Goal: Information Seeking & Learning: Learn about a topic

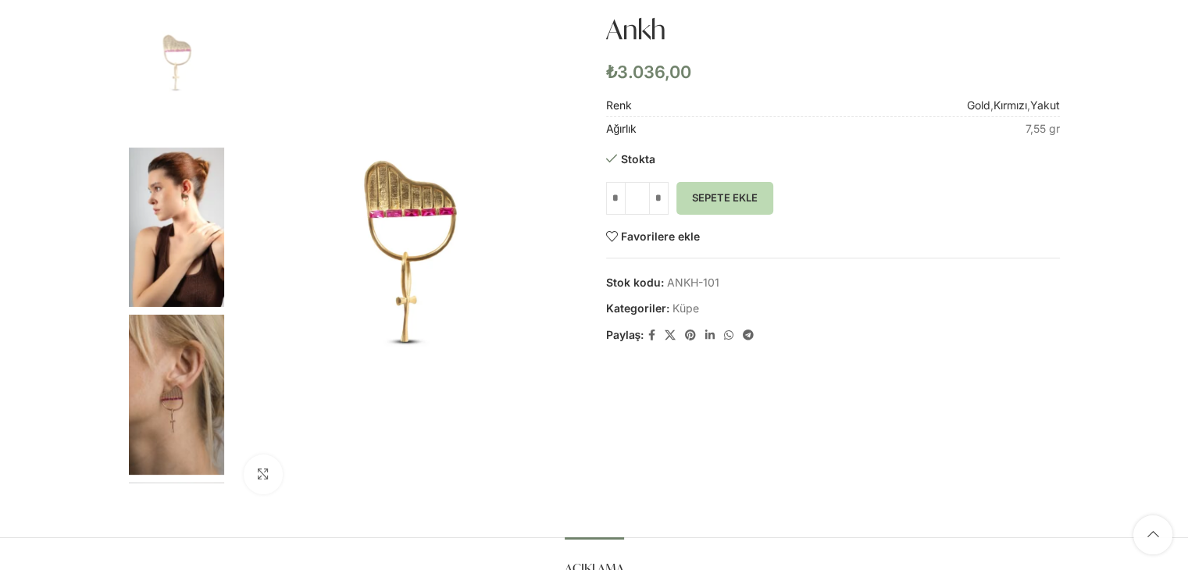
scroll to position [100, 0]
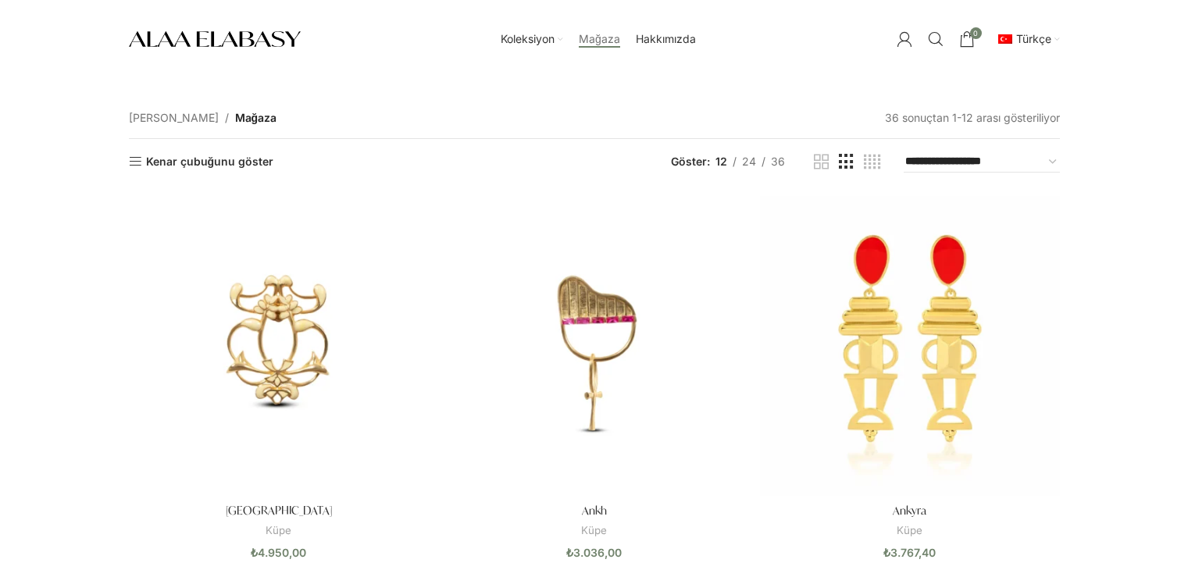
scroll to position [153, 0]
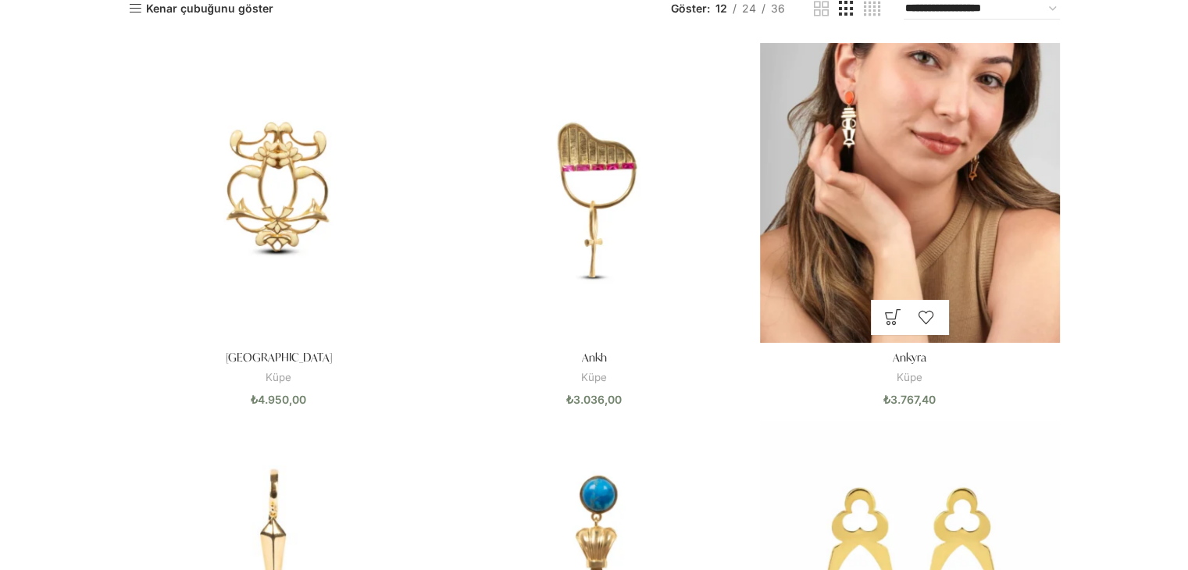
click at [933, 137] on img "Ankyra" at bounding box center [910, 193] width 300 height 300
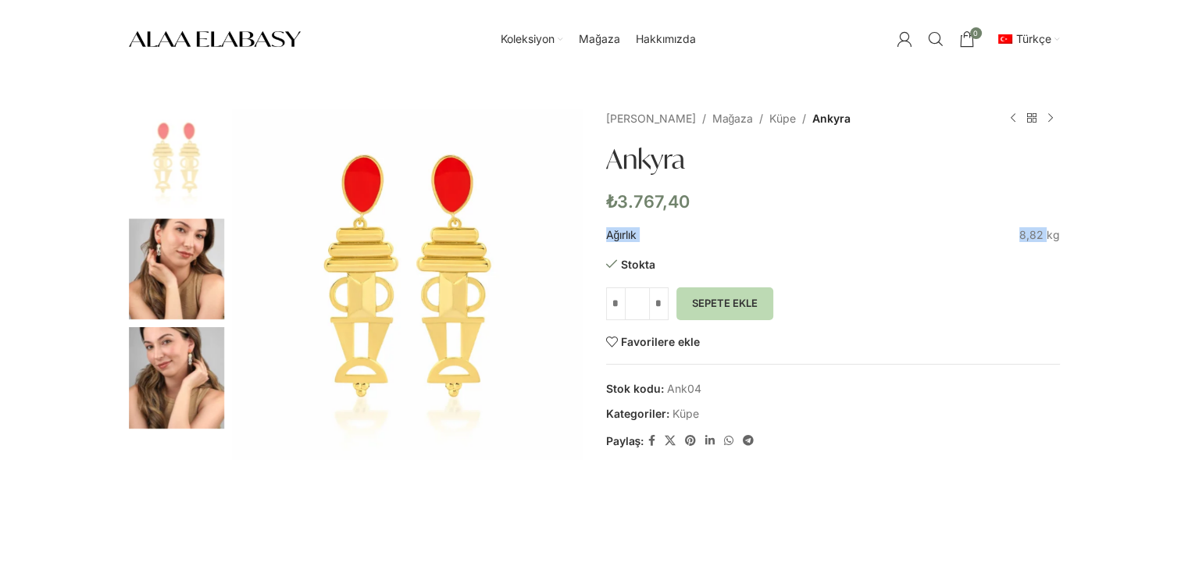
drag, startPoint x: 1067, startPoint y: 239, endPoint x: 1018, endPoint y: 235, distance: 49.3
click at [1018, 235] on div "Büyütmek için tıklayın Ana Sayfa Mağaza Küpe Ankyra Cadence ₺ 4.395,30 Ürünlere…" at bounding box center [594, 371] width 954 height 525
copy table "Ağırlık"
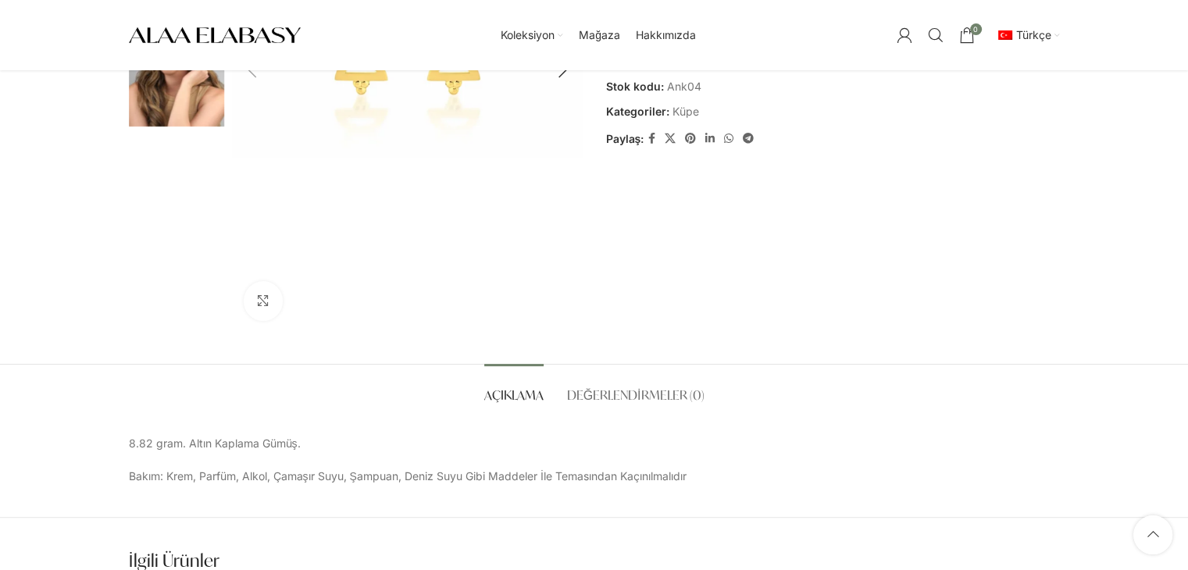
scroll to position [303, 0]
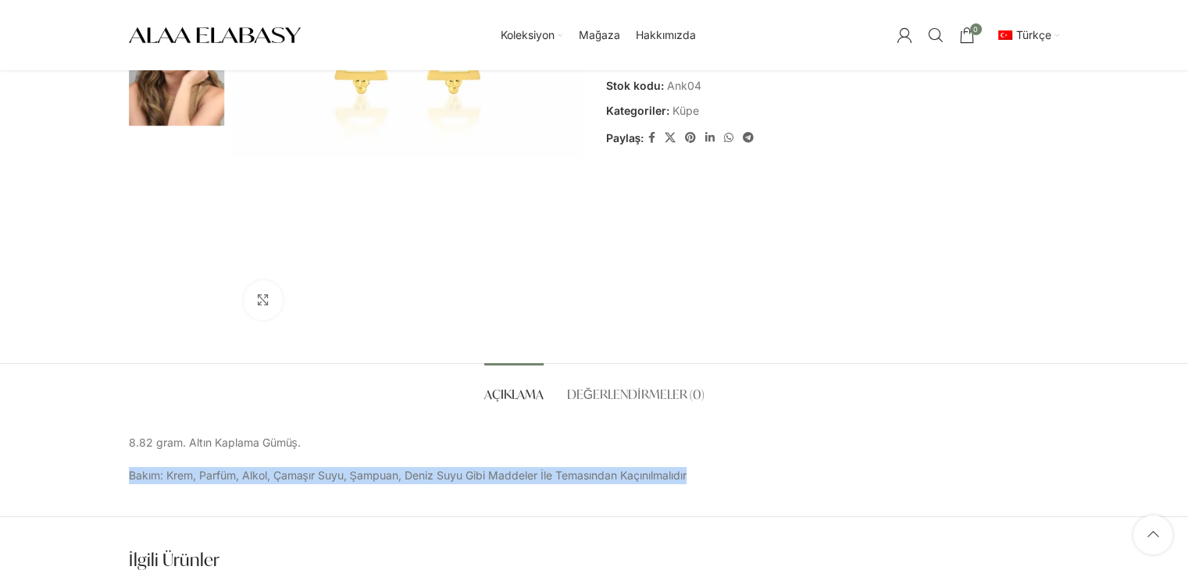
drag, startPoint x: 128, startPoint y: 474, endPoint x: 762, endPoint y: 472, distance: 634.0
click at [762, 472] on p "Bakım: Krem, Parfüm, Alkol, Çamaşır Suyu, Şampuan, Deniz Suyu Gibi Maddeler İle…" at bounding box center [594, 475] width 931 height 17
copy p "Bakım: Krem, Parfüm, Alkol, Çamaşır Suyu, Şampuan, Deniz Suyu Gibi Maddeler İle…"
click at [960, 94] on span "English" at bounding box center [951, 92] width 36 height 13
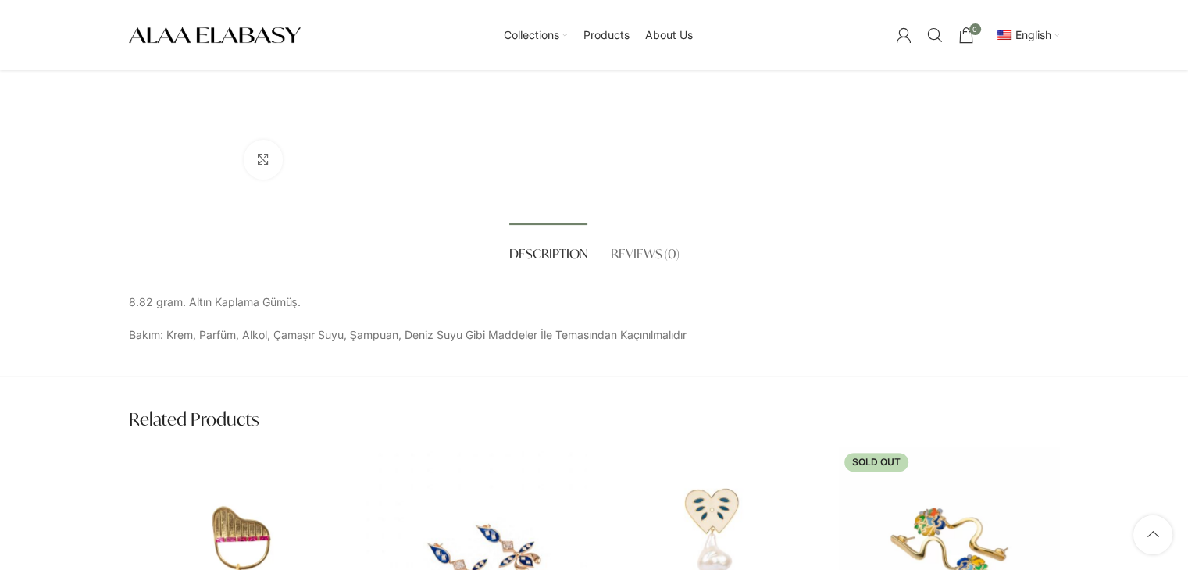
scroll to position [547, 0]
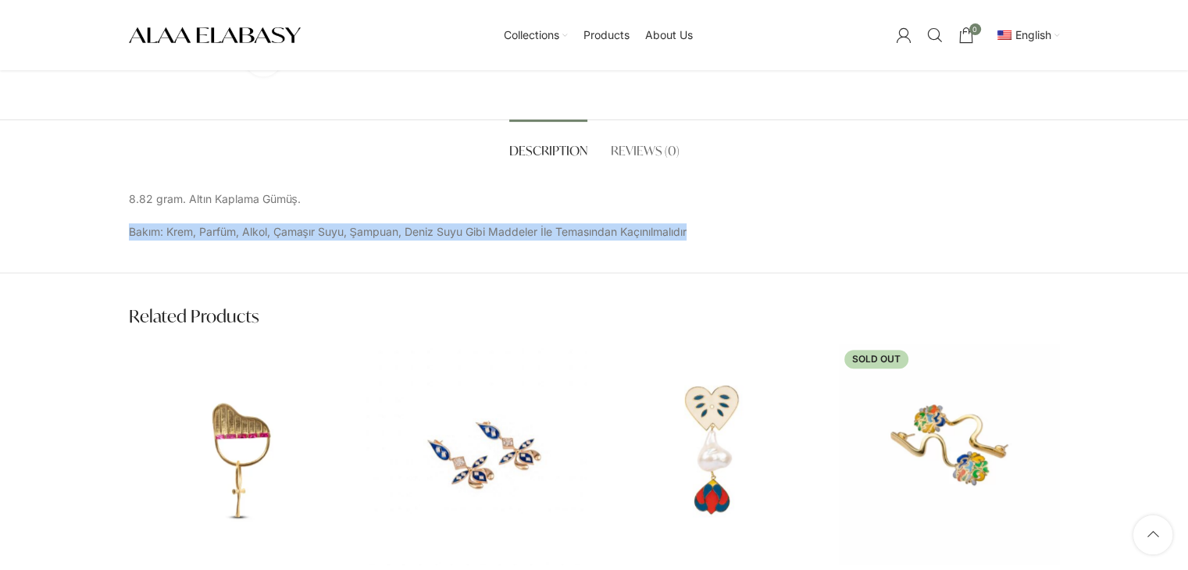
drag, startPoint x: 127, startPoint y: 230, endPoint x: 735, endPoint y: 225, distance: 608.2
click at [735, 225] on div "Description Reviews (0) Description 8.82 gram. Altın Kaplama Gümüş. Bakım: Krem…" at bounding box center [594, 180] width 954 height 122
click at [735, 225] on p "Bakım: Krem, Parfüm, Alkol, Çamaşır Suyu, Şampuan, Deniz Suyu Gibi Maddeler İle…" at bounding box center [594, 231] width 931 height 17
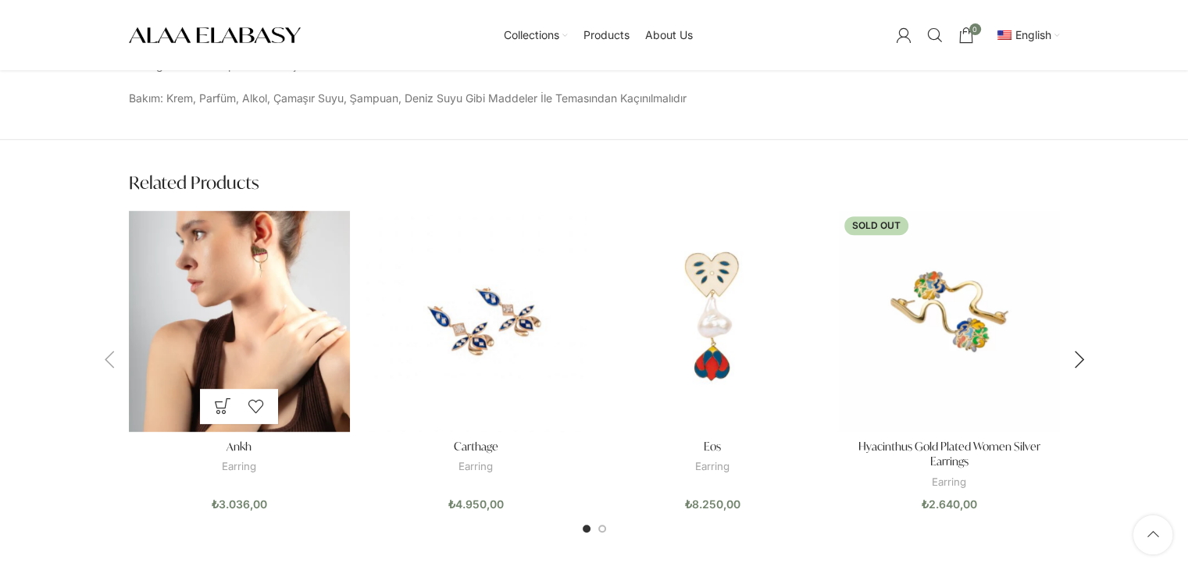
scroll to position [696, 0]
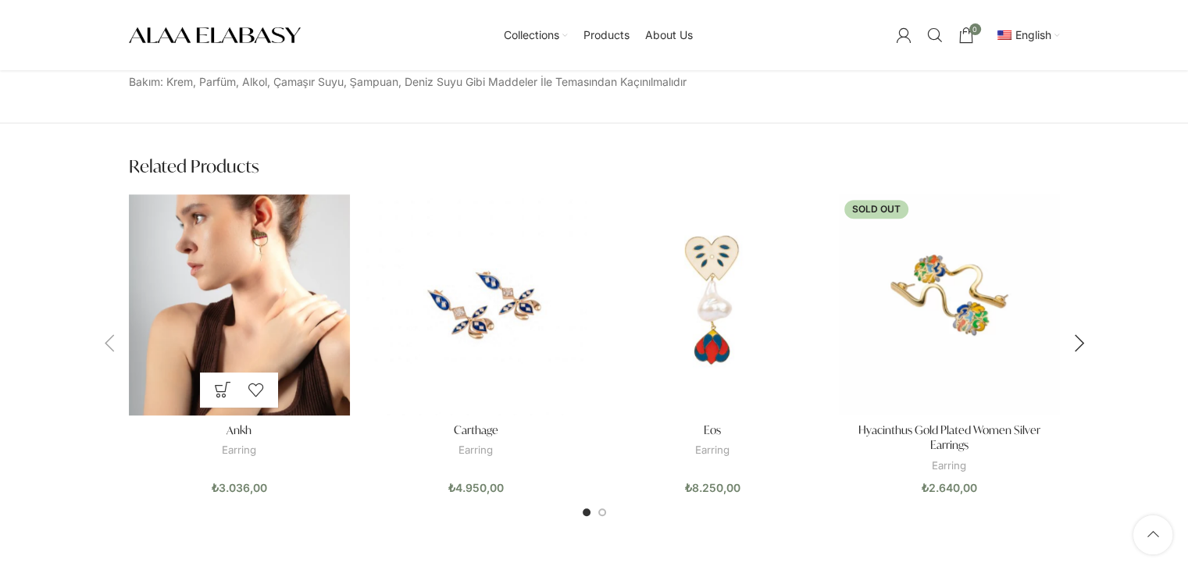
click at [272, 310] on img "Ankh" at bounding box center [239, 304] width 221 height 221
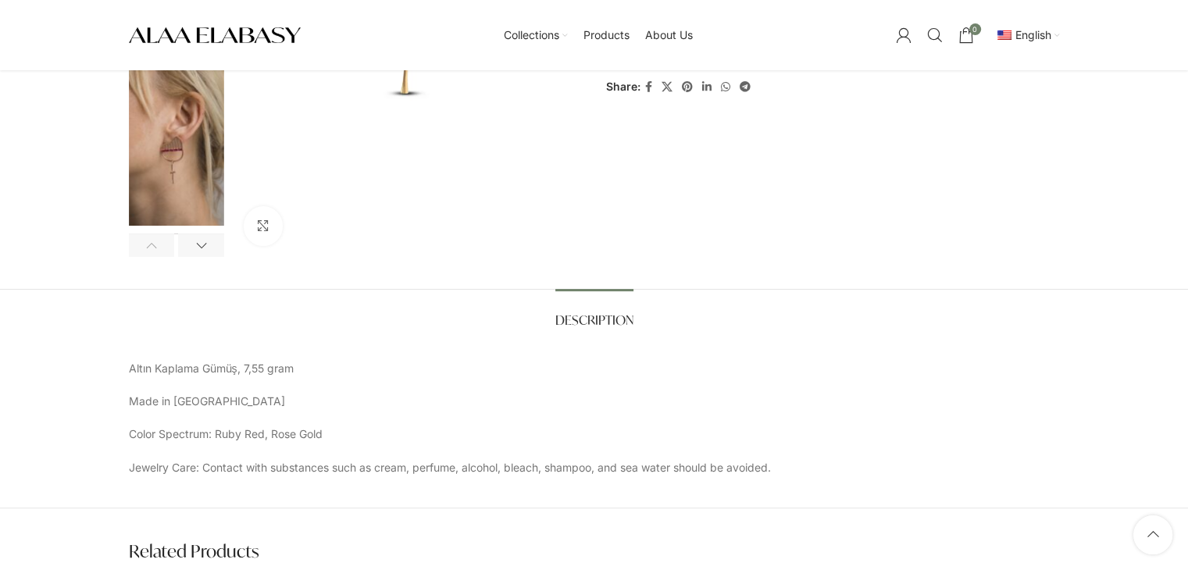
scroll to position [504, 0]
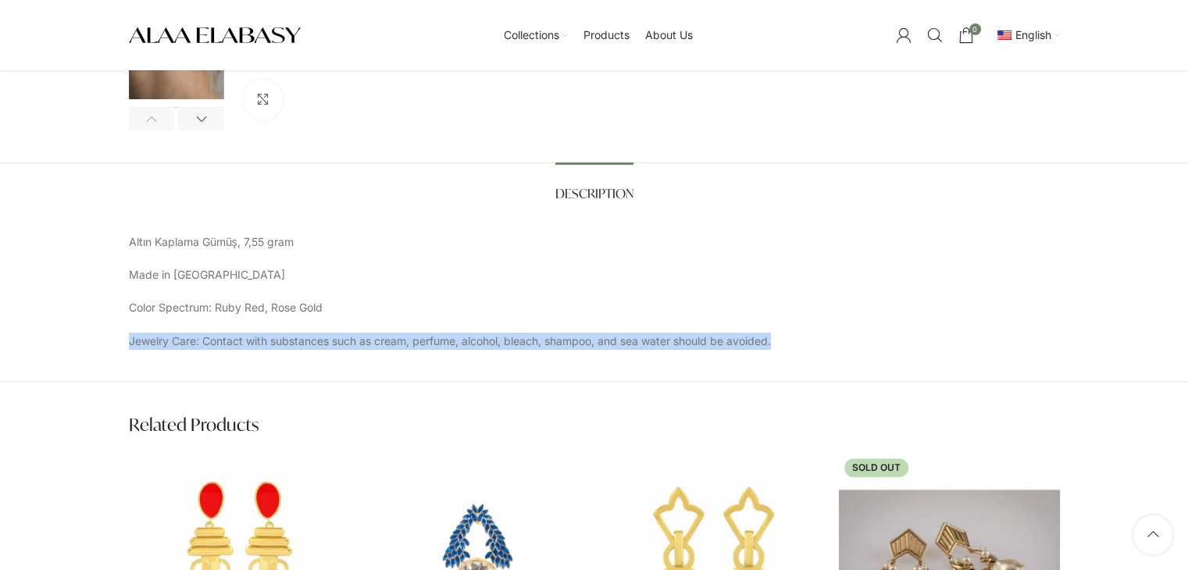
drag, startPoint x: 130, startPoint y: 344, endPoint x: 839, endPoint y: 338, distance: 708.9
click at [839, 338] on p "Jewelry Care: Contact with substances such as cream, perfume, alcohol, bleach, …" at bounding box center [594, 341] width 931 height 17
copy p "Jewelry Care: Contact with substances such as cream, perfume, alcohol, bleach, …"
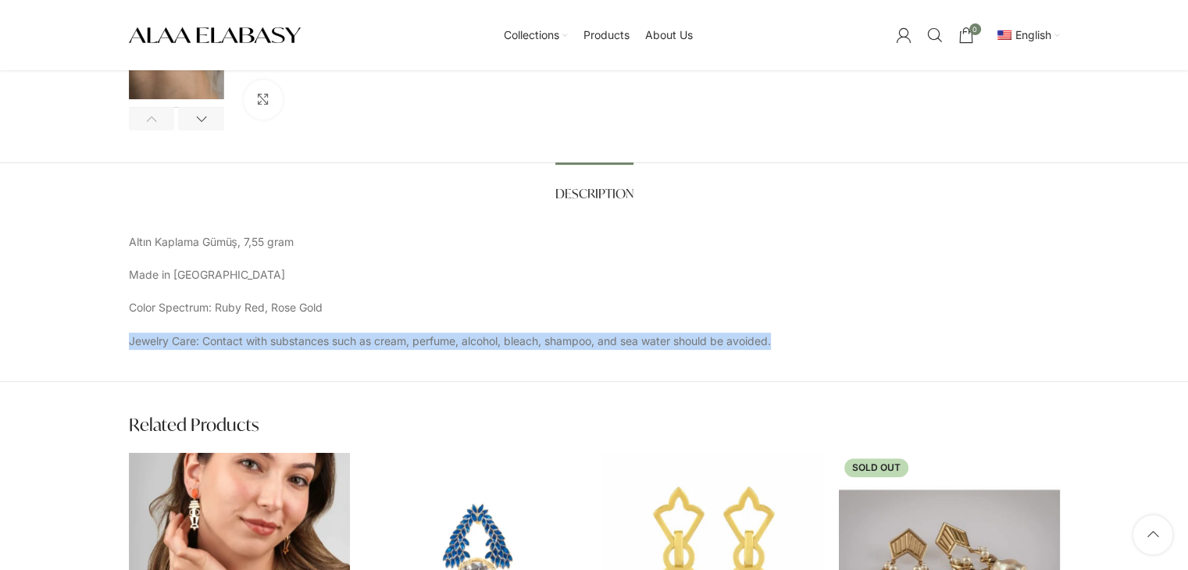
click at [287, 504] on img "Ankyra" at bounding box center [239, 563] width 221 height 221
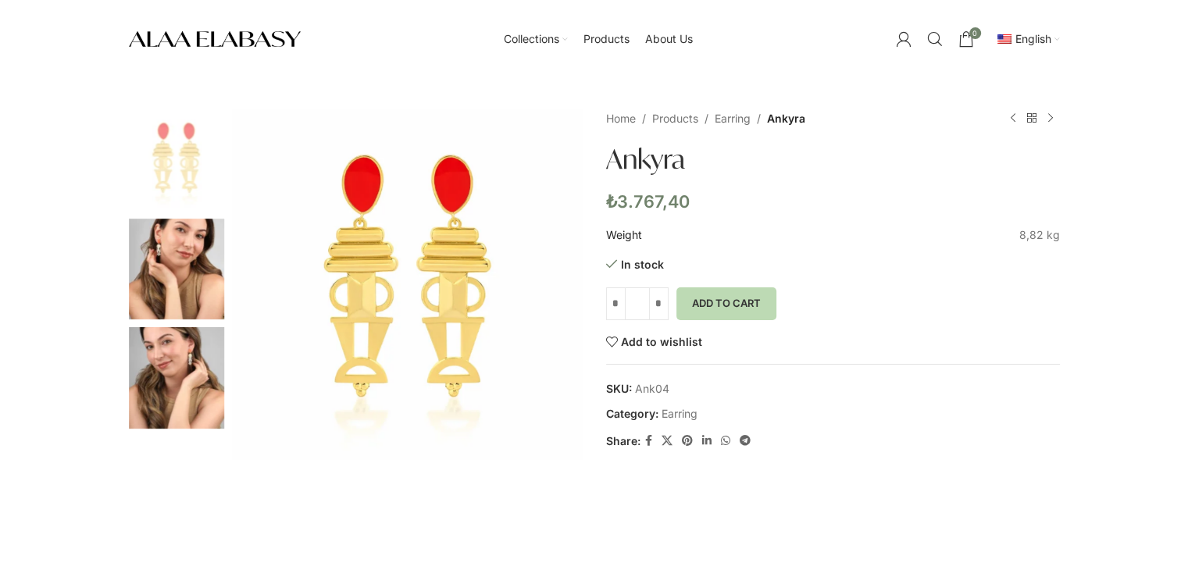
drag, startPoint x: 670, startPoint y: 386, endPoint x: 637, endPoint y: 387, distance: 32.8
click at [637, 387] on span "SKU: Ank04" at bounding box center [833, 388] width 454 height 17
click at [770, 383] on span "SKU: Ank04" at bounding box center [833, 388] width 454 height 17
drag, startPoint x: 665, startPoint y: 386, endPoint x: 636, endPoint y: 386, distance: 28.9
click at [636, 386] on span "Ank04" at bounding box center [652, 388] width 34 height 13
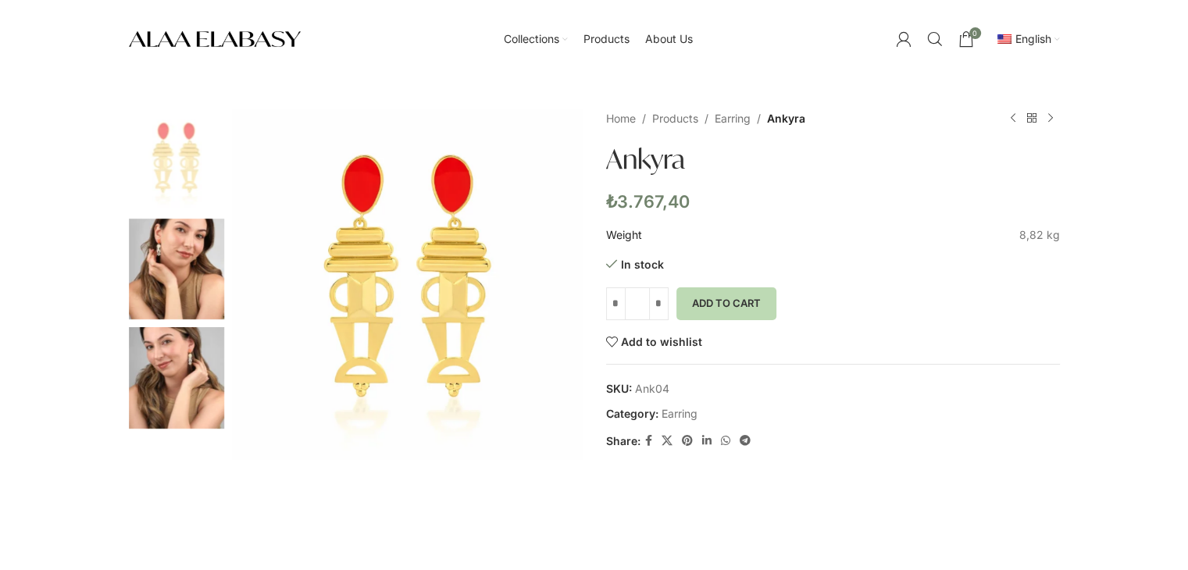
copy span "Ank04"
